Goal: Task Accomplishment & Management: Use online tool/utility

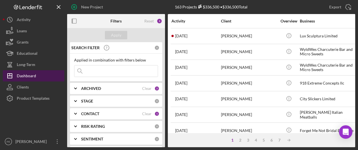
click at [44, 74] on button "Icon/Dashboard Dashboard" at bounding box center [34, 75] width 62 height 11
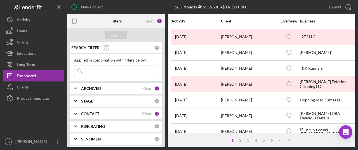
scroll to position [217, 0]
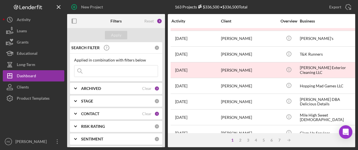
click at [93, 87] on b "ARCHIVED" at bounding box center [91, 88] width 20 height 4
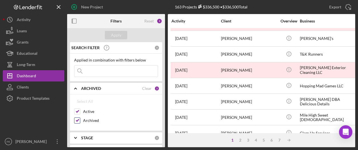
click at [77, 122] on input "Archived" at bounding box center [77, 120] width 6 height 6
checkbox input "false"
click at [113, 32] on div "Apply" at bounding box center [116, 35] width 10 height 8
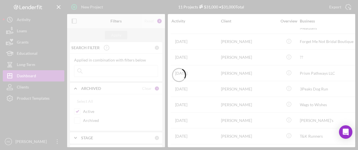
scroll to position [57, 0]
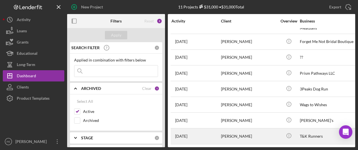
click at [258, 134] on div "[PERSON_NAME]" at bounding box center [249, 135] width 56 height 15
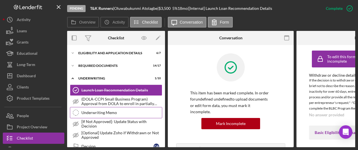
click at [115, 111] on div "Underwriting Memo" at bounding box center [121, 112] width 81 height 4
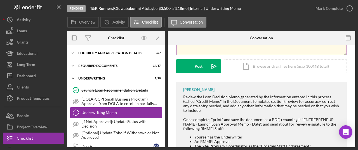
scroll to position [88, 0]
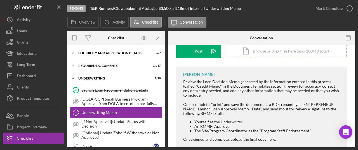
click at [253, 52] on div "Icon/Document Browse or drag files here (max 100MB total) Tap to choose files o…" at bounding box center [285, 51] width 123 height 14
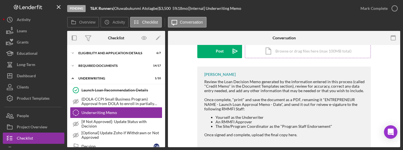
click at [274, 49] on div "Icon/Document Browse or drag files here (max 100MB total) Tap to choose files o…" at bounding box center [308, 51] width 126 height 14
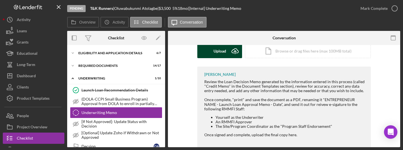
click at [216, 49] on div "Upload" at bounding box center [220, 51] width 13 height 14
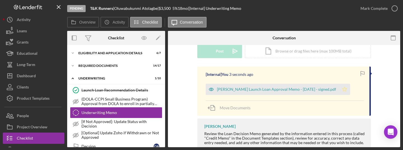
click at [350, 90] on icon "Icon/Star" at bounding box center [344, 88] width 11 height 11
click at [350, 89] on icon "Icon/Star" at bounding box center [344, 88] width 11 height 11
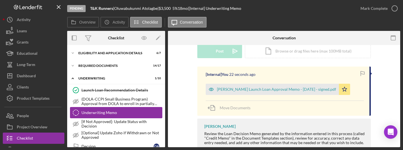
click at [98, 112] on div "Underwriting Memo" at bounding box center [121, 112] width 81 height 4
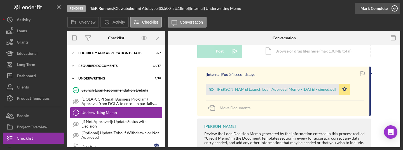
click at [358, 10] on div "Mark Complete" at bounding box center [374, 8] width 27 height 11
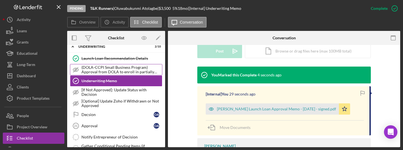
scroll to position [54, 0]
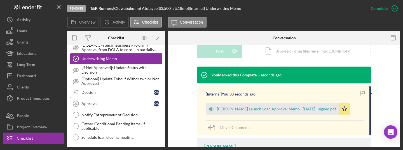
click at [121, 95] on link "Decsion Decsion O A" at bounding box center [116, 92] width 92 height 11
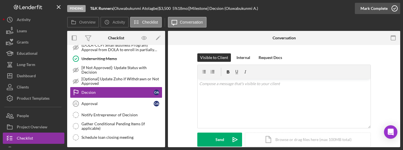
click at [358, 10] on div "Mark Complete" at bounding box center [374, 8] width 27 height 11
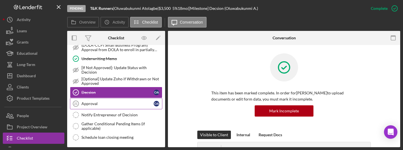
click at [102, 104] on div "Approval" at bounding box center [117, 103] width 72 height 4
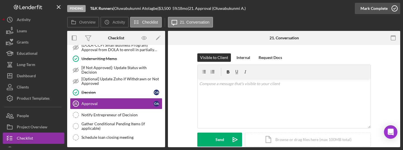
click at [358, 5] on div "Mark Complete" at bounding box center [374, 8] width 27 height 11
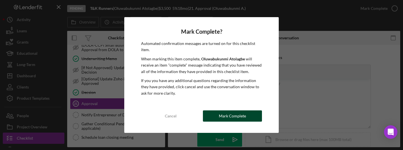
click at [248, 119] on button "Mark Complete" at bounding box center [232, 115] width 59 height 11
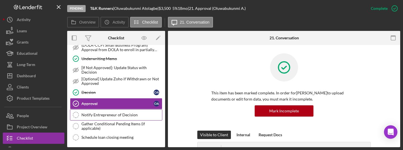
click at [92, 116] on div "Notify Entrepreneur of Decision" at bounding box center [121, 114] width 81 height 4
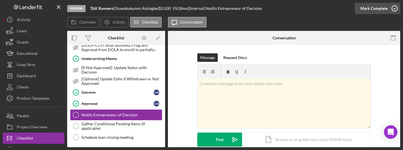
click at [358, 5] on div "Mark Complete" at bounding box center [374, 8] width 27 height 11
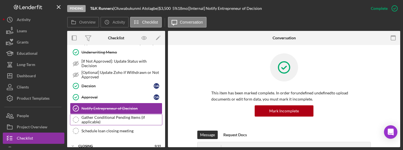
scroll to position [62, 0]
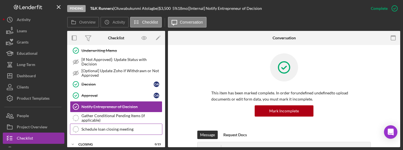
click at [116, 124] on link "Schedule loan closing meeting Schedule loan closing meeting" at bounding box center [116, 128] width 92 height 11
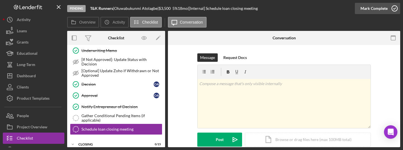
click at [358, 8] on div "Mark Complete" at bounding box center [374, 8] width 27 height 11
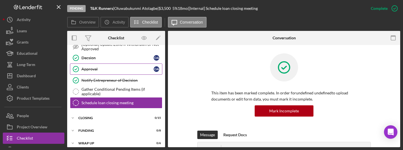
scroll to position [93, 0]
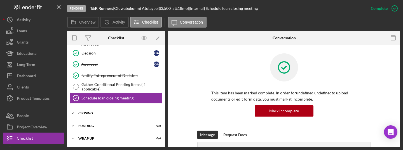
click at [101, 111] on div "Closing" at bounding box center [118, 112] width 80 height 3
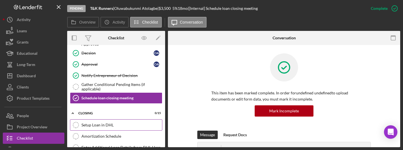
click at [108, 124] on div "Setup Loan in DHL" at bounding box center [121, 124] width 81 height 4
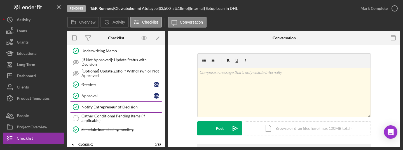
scroll to position [67, 0]
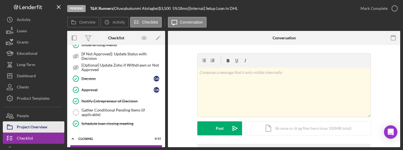
click at [45, 123] on div "Project Overview" at bounding box center [32, 127] width 31 height 13
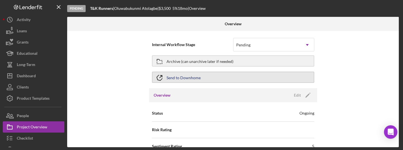
click at [226, 77] on button "Send to Downhome" at bounding box center [233, 76] width 162 height 11
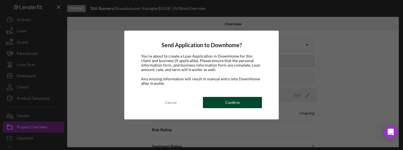
click at [231, 100] on div "Confirm" at bounding box center [232, 102] width 15 height 11
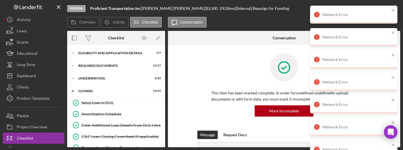
scroll to position [130, 0]
